Goal: Task Accomplishment & Management: Manage account settings

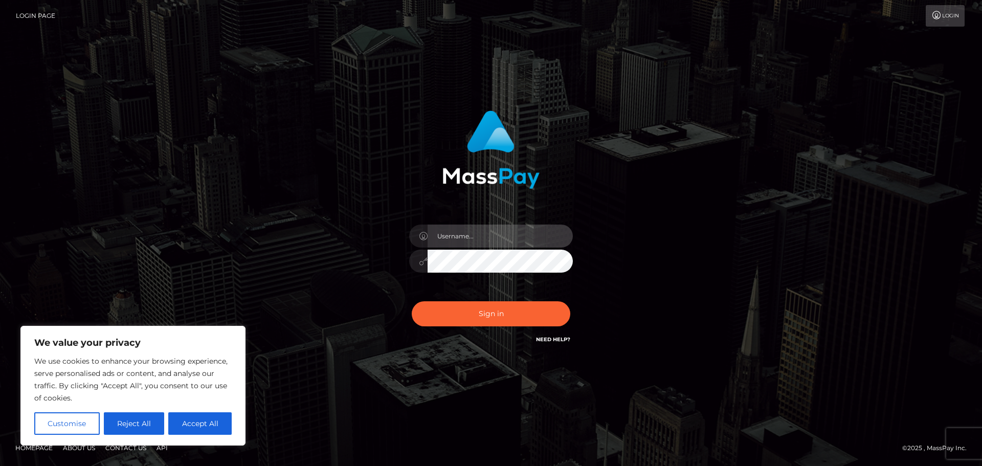
click at [464, 239] on input "text" at bounding box center [500, 236] width 145 height 23
type input "mareike_baumann@hotmail.com"
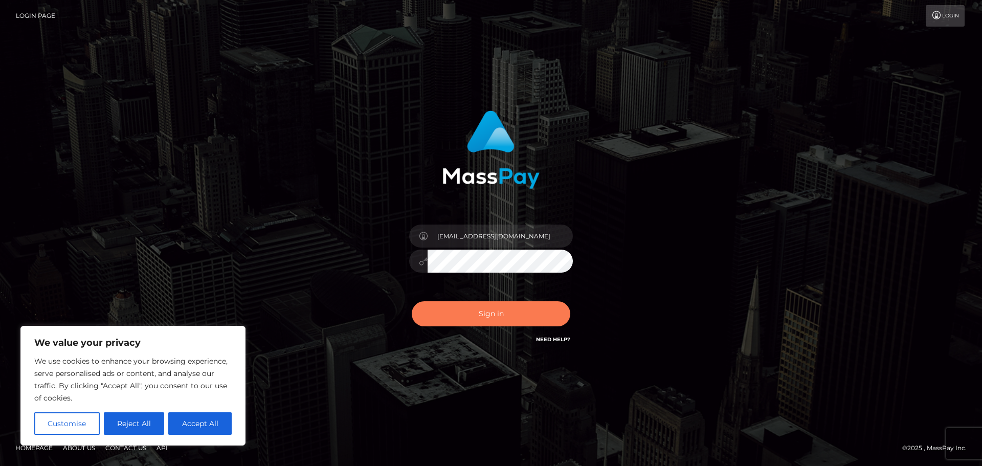
click at [478, 311] on button "Sign in" at bounding box center [491, 313] width 159 height 25
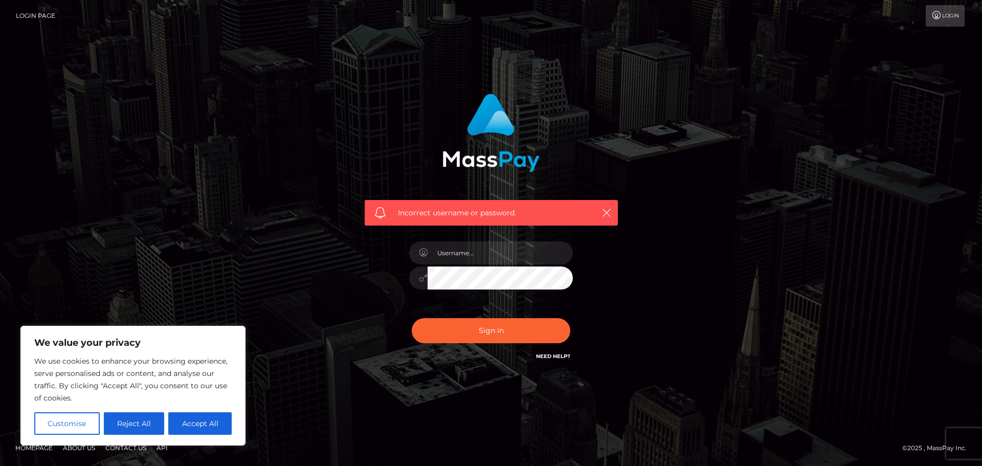
click at [0, 466] on nordpass-portal at bounding box center [0, 466] width 0 height 0
click at [464, 260] on input "text" at bounding box center [500, 253] width 145 height 23
paste input "mareike_baumann@hotmail.com"
type input "mareike_baumann@hotmail.com"
click at [427, 336] on button "Sign in" at bounding box center [491, 330] width 159 height 25
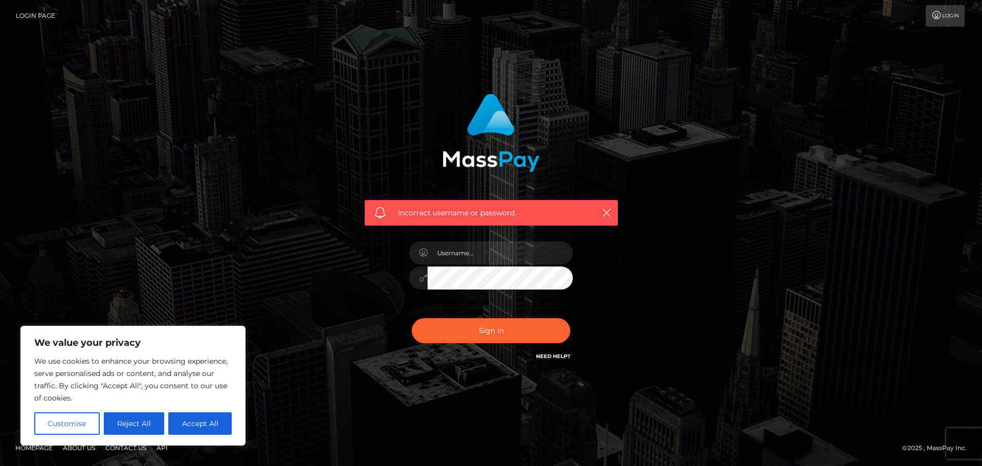
drag, startPoint x: 201, startPoint y: 424, endPoint x: 212, endPoint y: 423, distance: 11.4
click at [201, 424] on button "Accept All" at bounding box center [199, 423] width 63 height 23
checkbox input "true"
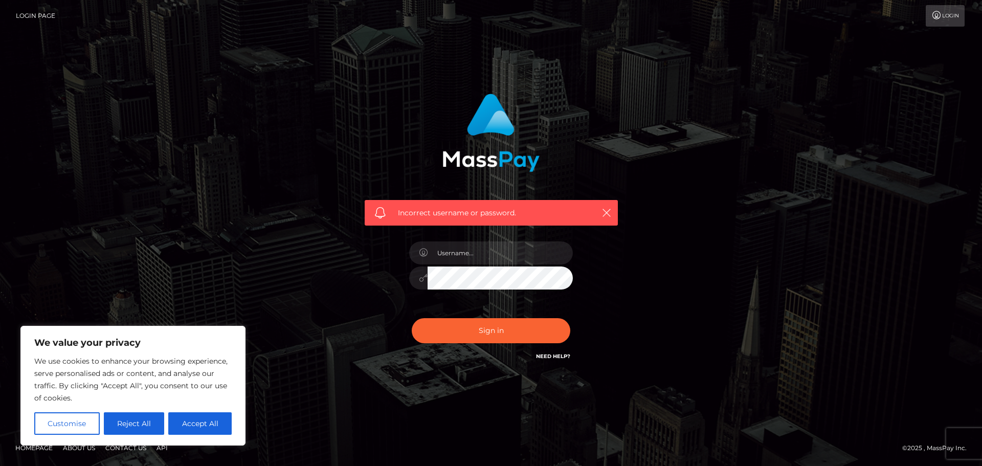
checkbox input "true"
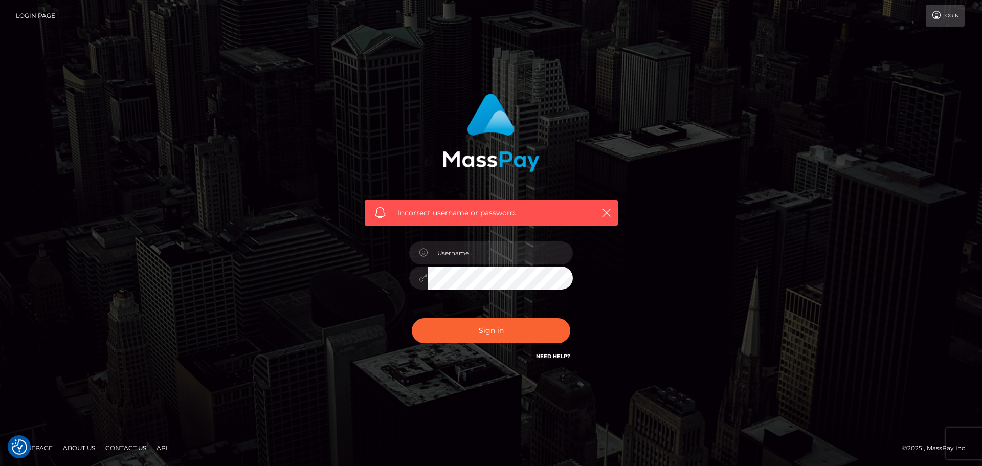
click at [554, 358] on link "Need Help?" at bounding box center [553, 356] width 34 height 7
click at [694, 294] on div "Incorrect username or password." at bounding box center [491, 233] width 583 height 294
